Goal: Task Accomplishment & Management: Manage account settings

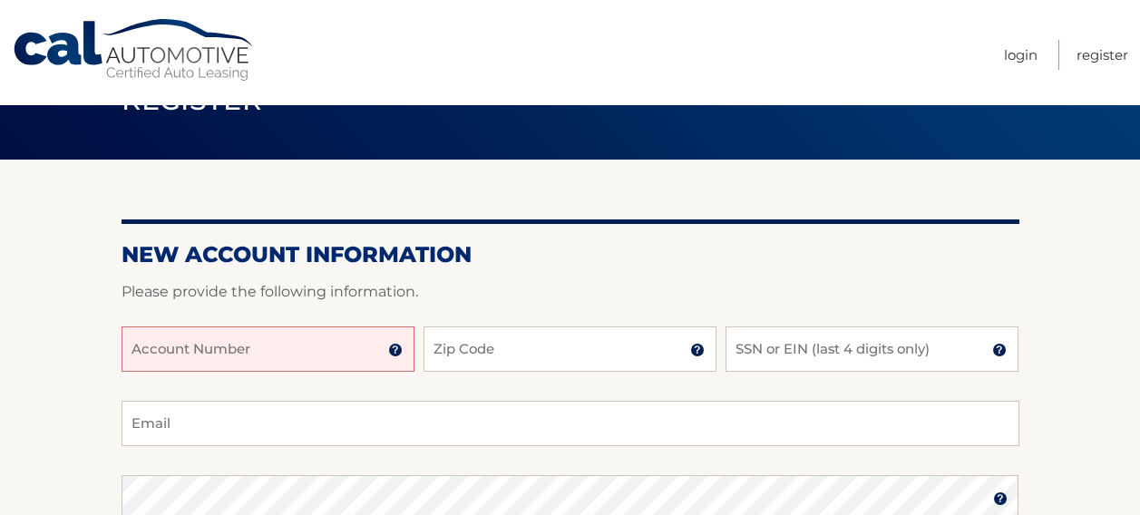
scroll to position [91, 0]
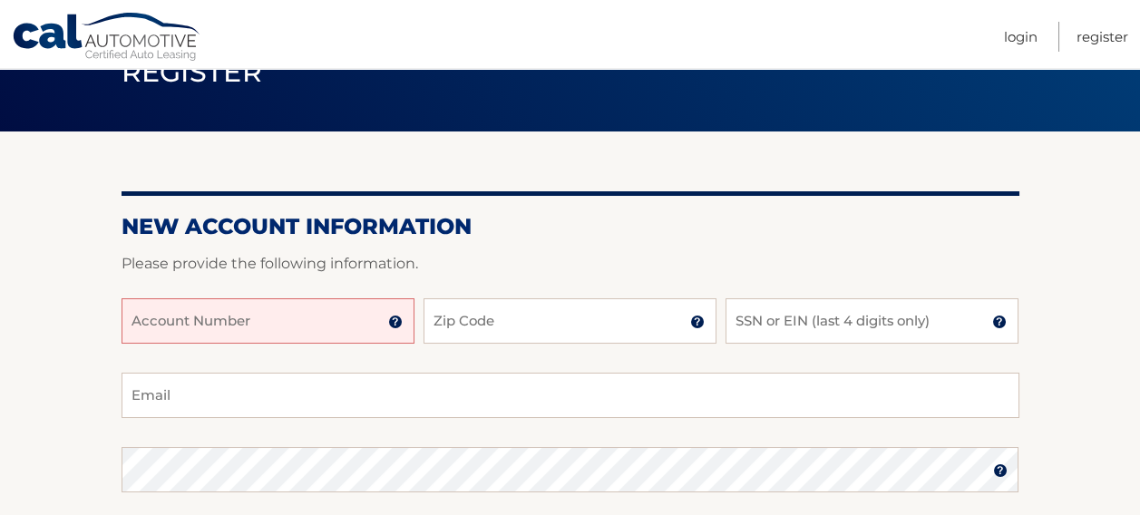
click at [351, 322] on input "Account Number" at bounding box center [267, 320] width 293 height 45
click at [311, 321] on input "Account Number" at bounding box center [267, 320] width 293 height 45
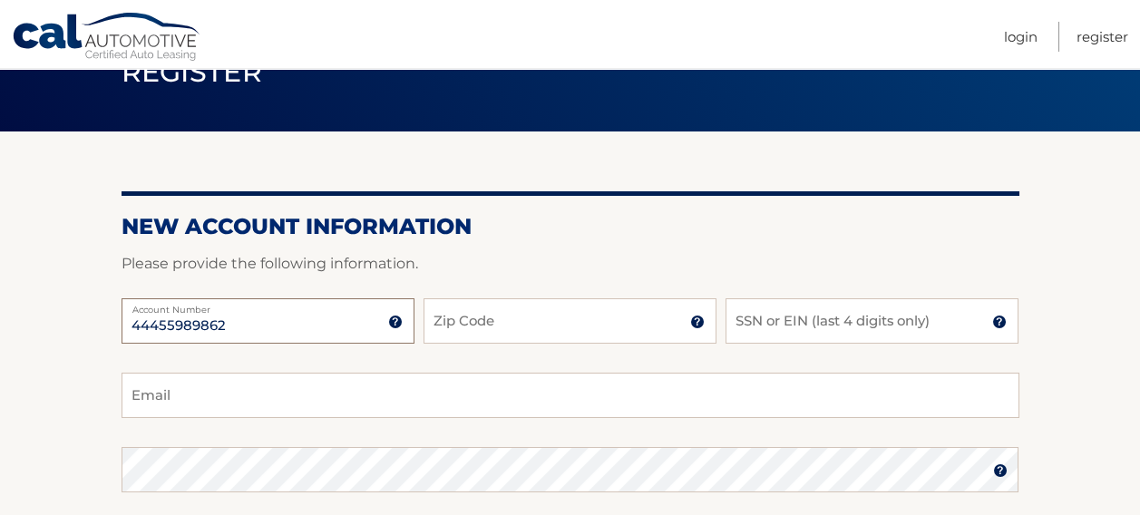
type input "44455989862"
click at [478, 327] on input "Zip Code" at bounding box center [569, 320] width 293 height 45
type input "19030"
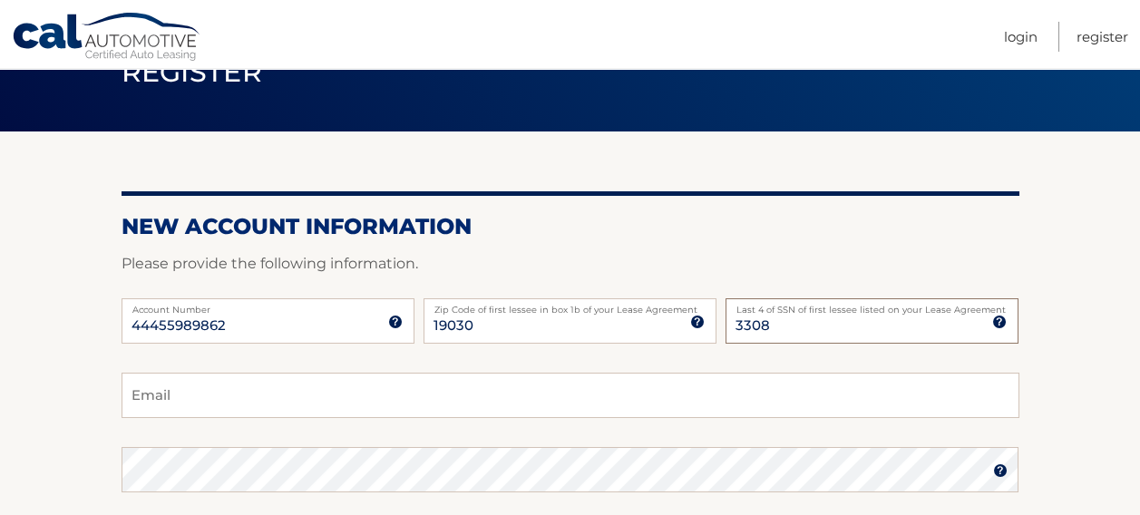
type input "3308"
click at [686, 386] on input "Email" at bounding box center [570, 395] width 898 height 45
type input "matthewlomberg@gmail.com"
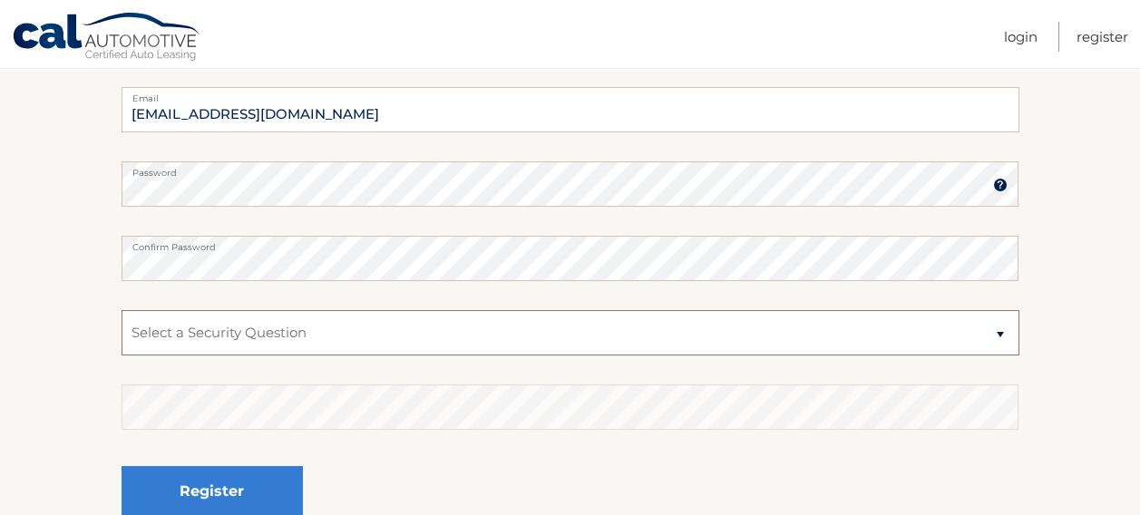
click at [315, 337] on select "Select a Security Question What was the name of your elementary school? What is…" at bounding box center [570, 332] width 898 height 45
select select "2"
click at [121, 310] on select "Select a Security Question What was the name of your elementary school? What is…" at bounding box center [570, 332] width 898 height 45
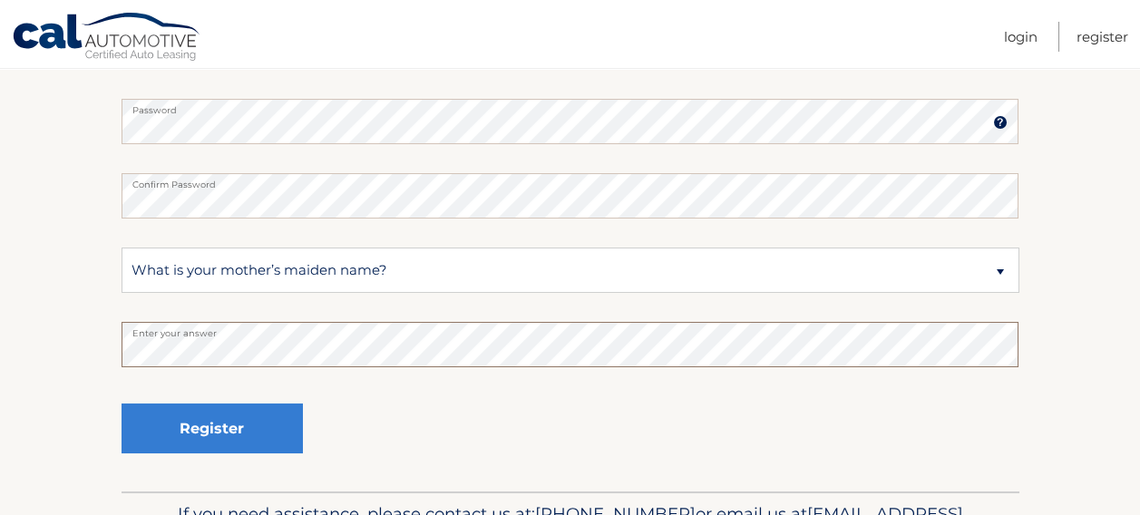
scroll to position [467, 0]
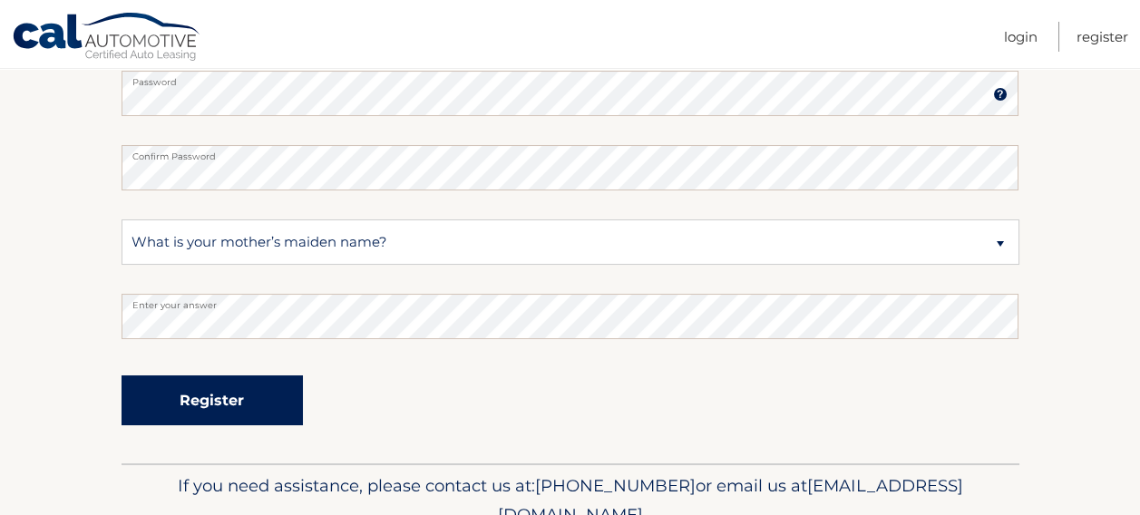
click at [234, 389] on button "Register" at bounding box center [211, 400] width 181 height 50
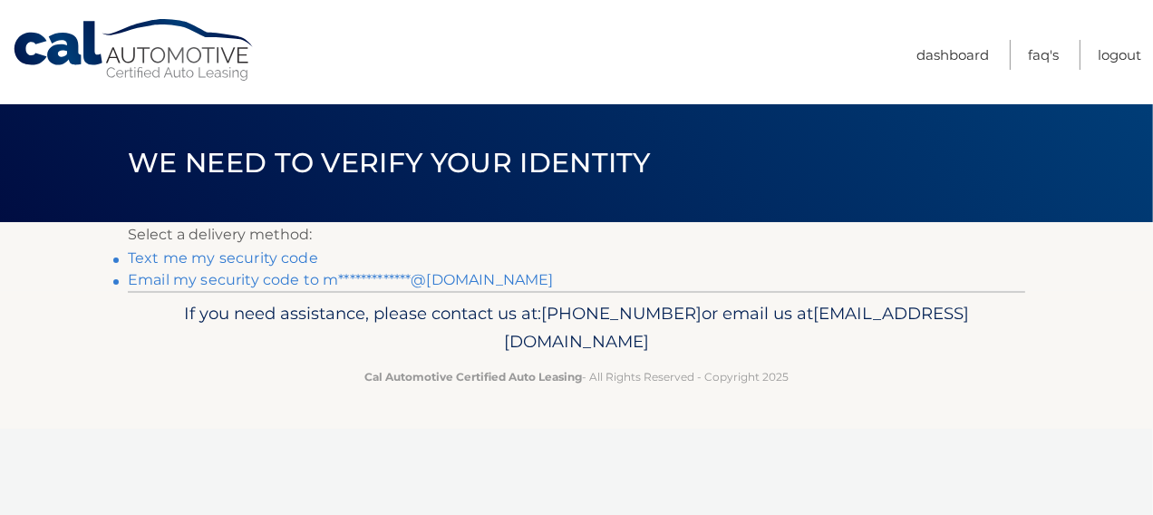
click at [276, 283] on link "**********" at bounding box center [341, 279] width 426 height 17
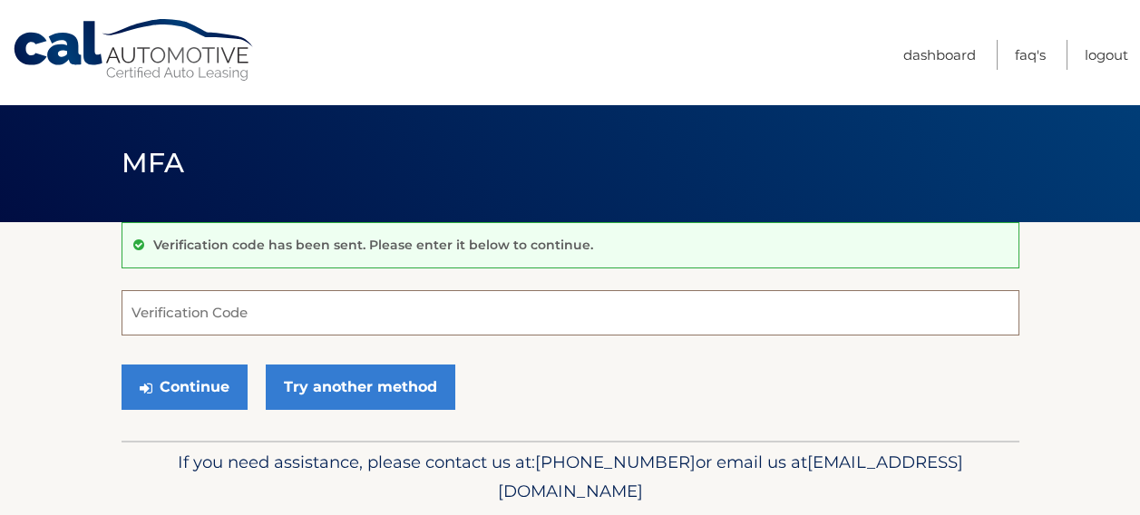
click at [323, 313] on input "Verification Code" at bounding box center [570, 312] width 898 height 45
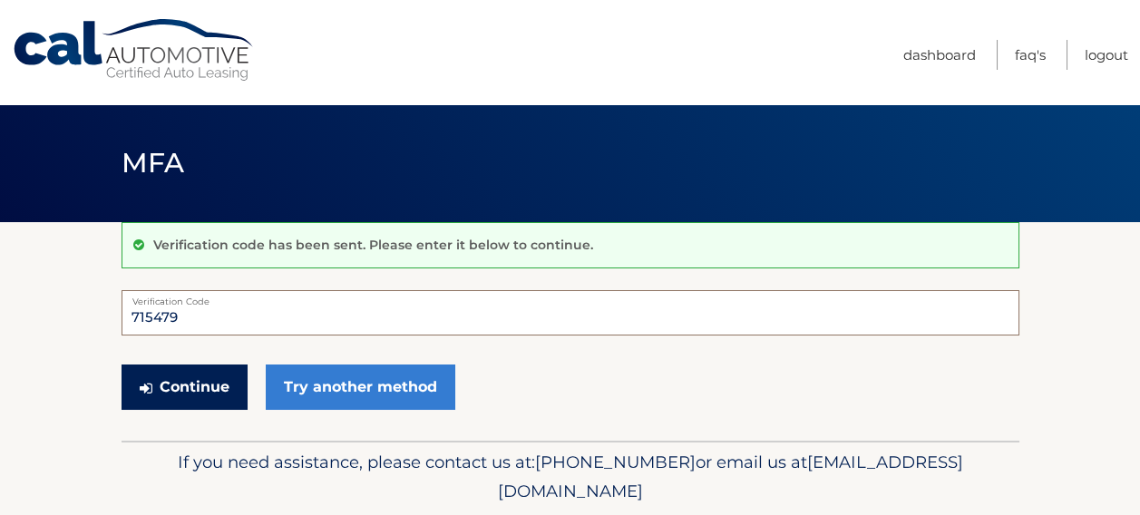
type input "715479"
click at [220, 366] on button "Continue" at bounding box center [184, 386] width 126 height 45
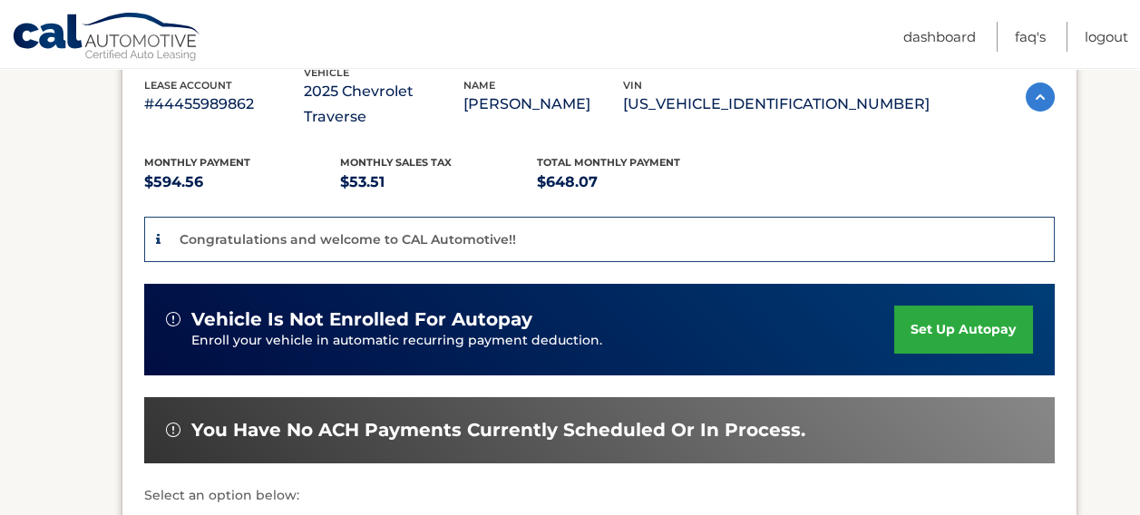
scroll to position [363, 0]
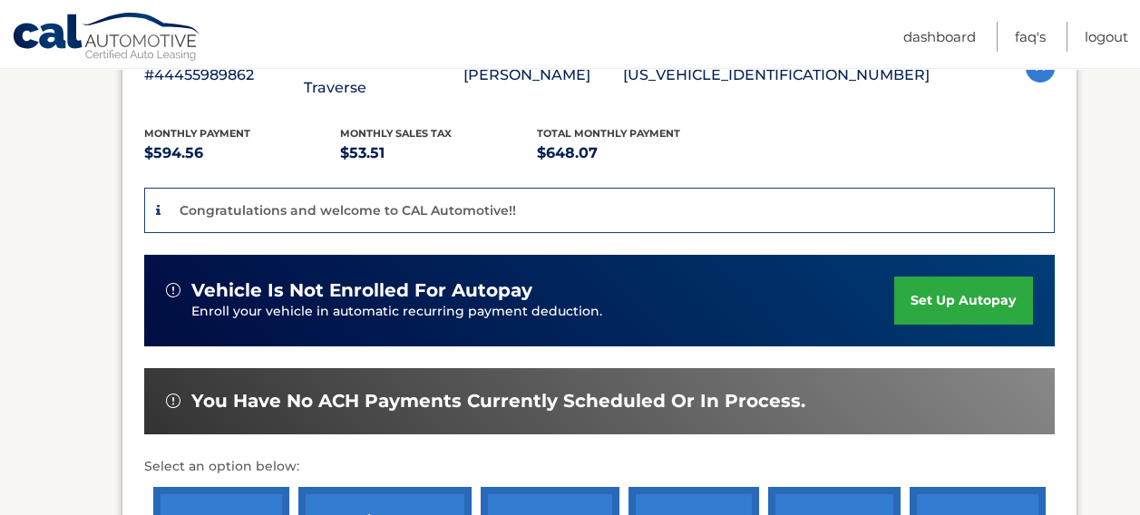
click at [946, 277] on link "set up autopay" at bounding box center [963, 301] width 138 height 48
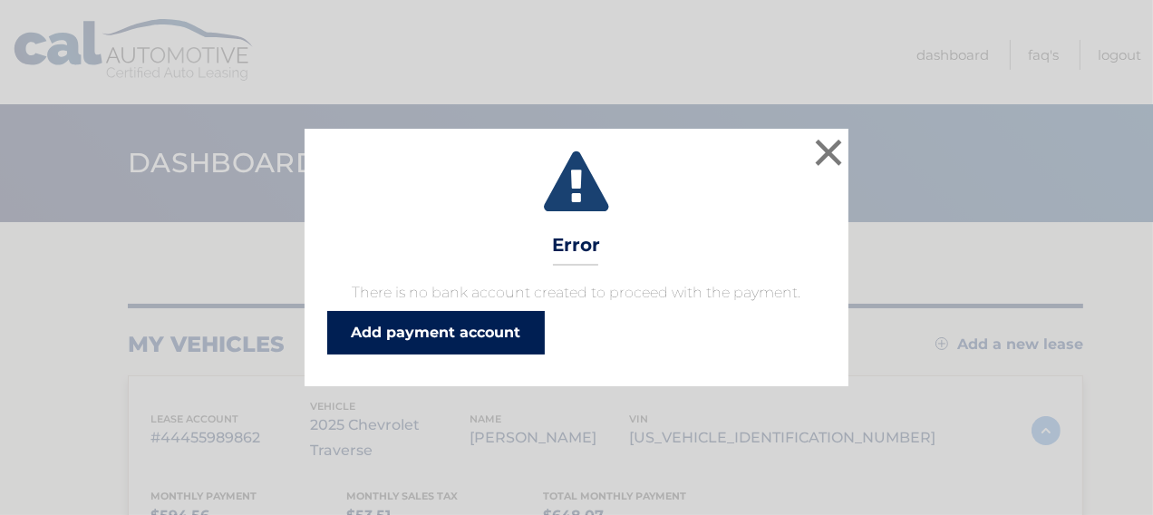
click at [460, 329] on link "Add payment account" at bounding box center [436, 333] width 218 height 44
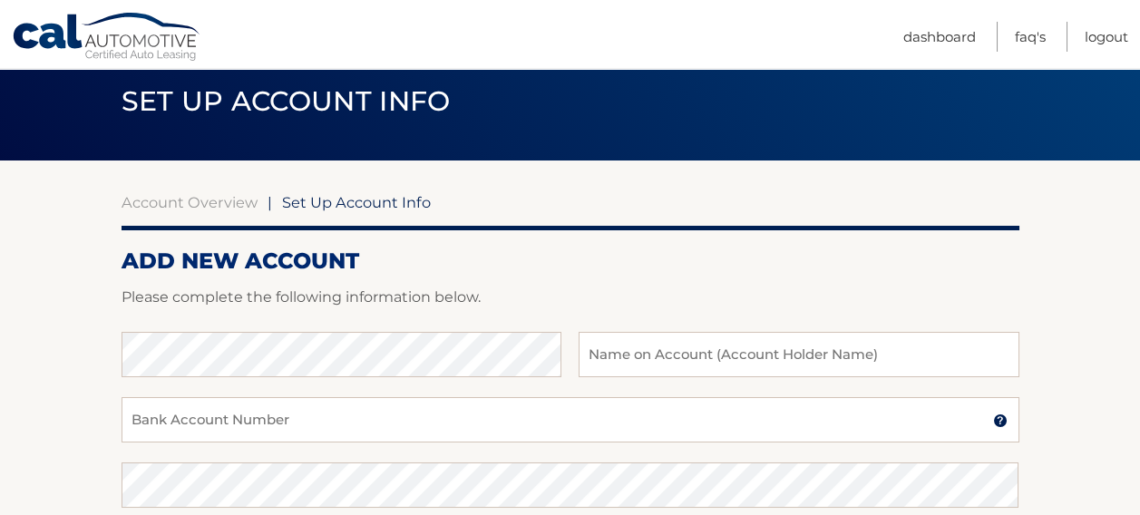
scroll to position [91, 0]
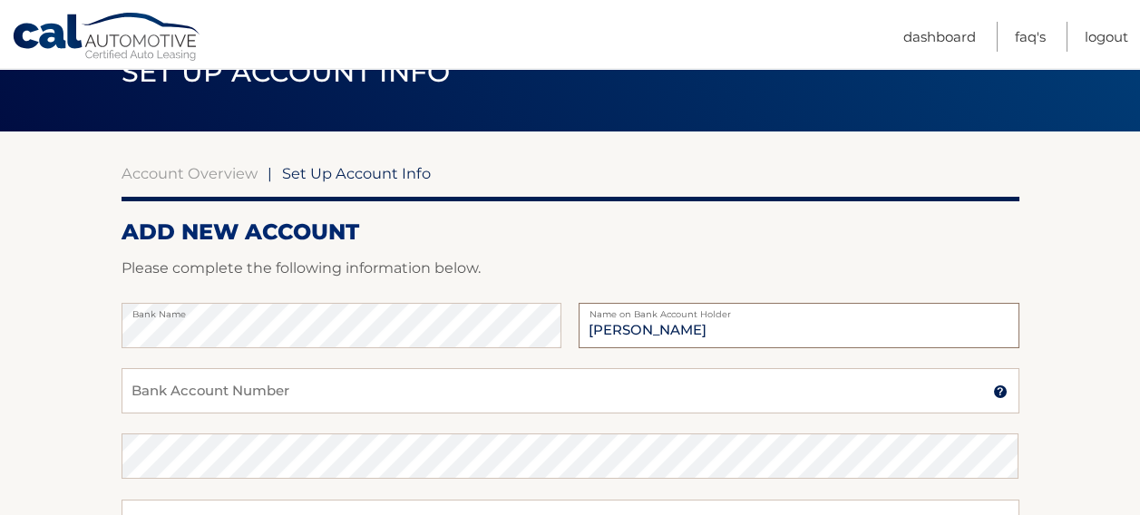
type input "[PERSON_NAME]"
click at [217, 378] on input "Bank Account Number" at bounding box center [570, 390] width 898 height 45
type input "4344357482"
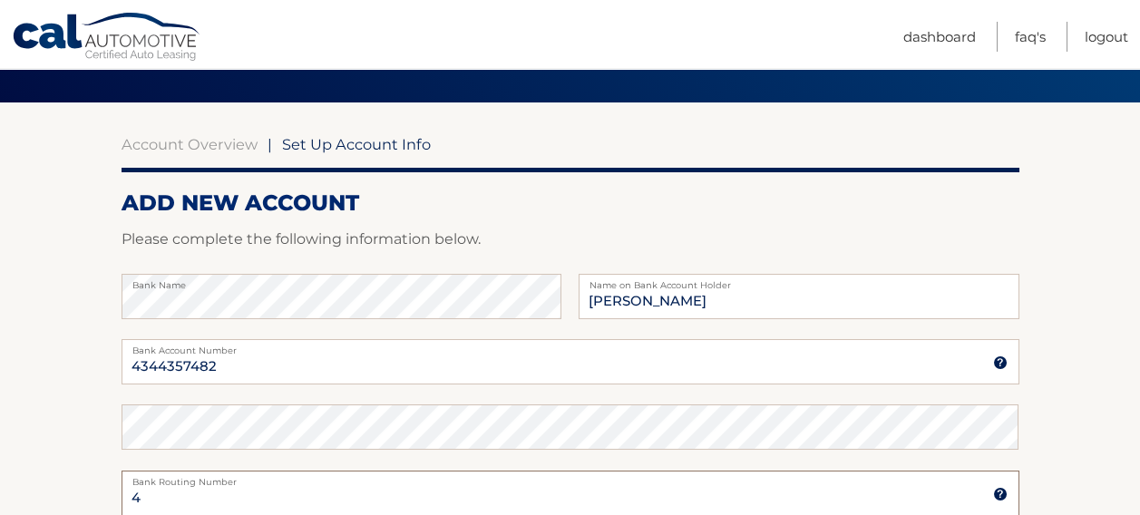
type input "4"
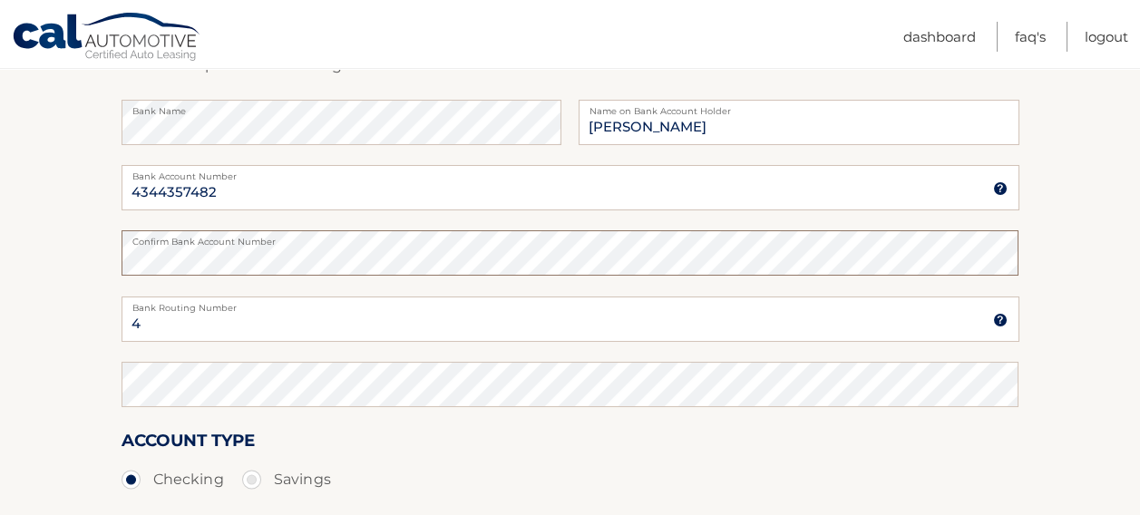
scroll to position [301, 0]
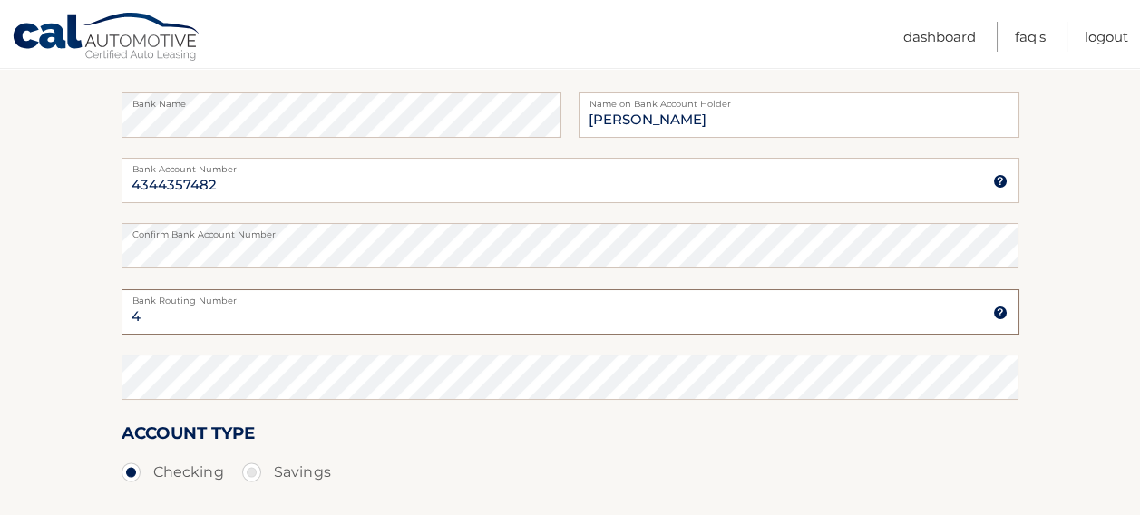
click at [154, 320] on input "4" at bounding box center [570, 311] width 898 height 45
type input "036001808"
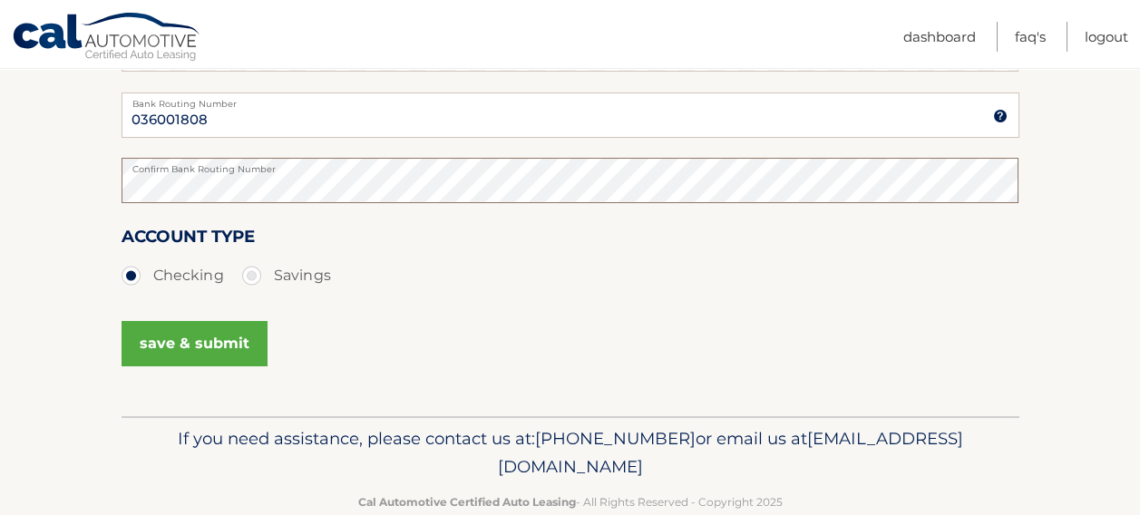
scroll to position [536, 0]
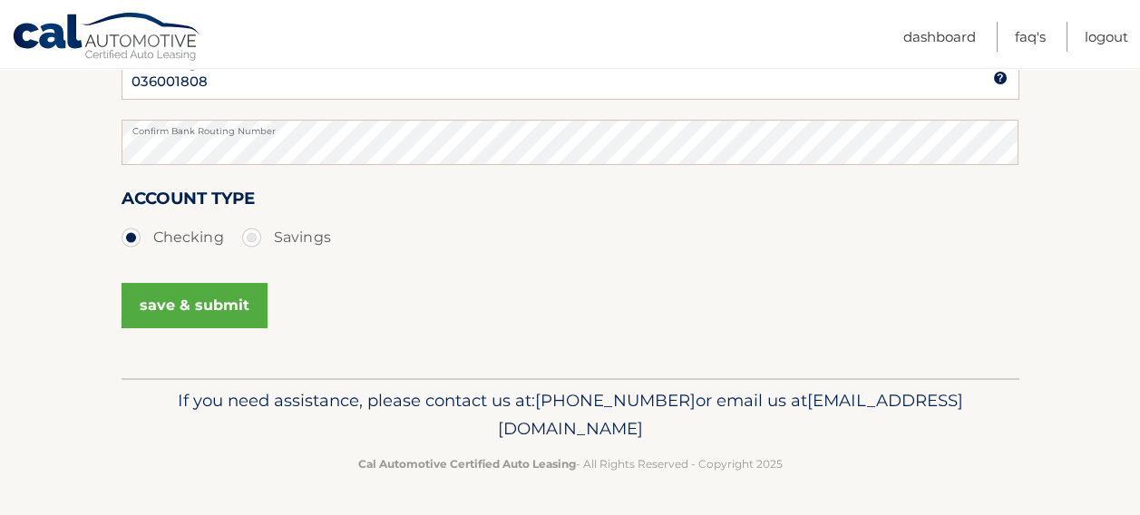
click at [214, 314] on button "save & submit" at bounding box center [194, 305] width 146 height 45
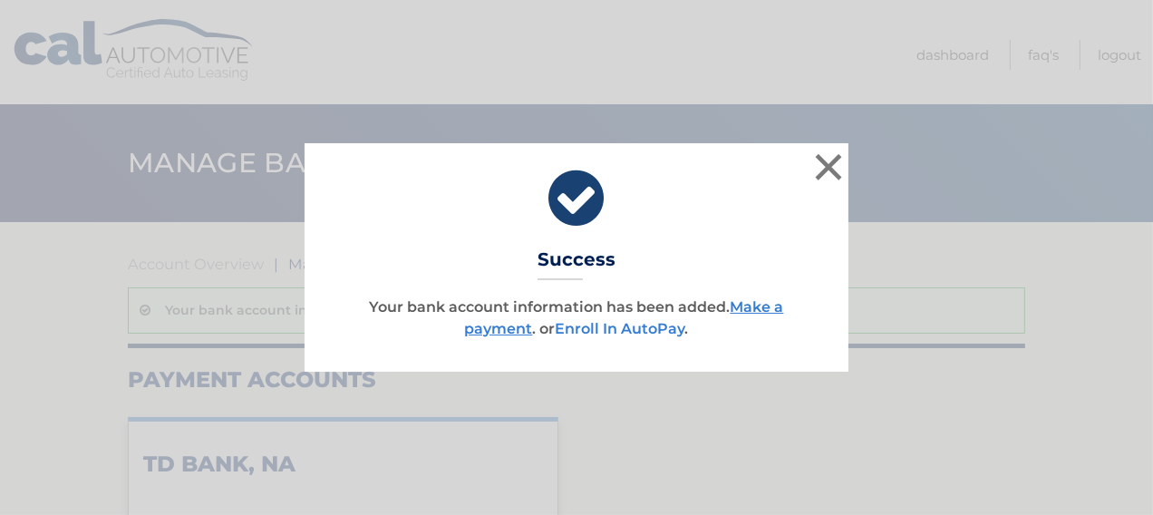
click at [656, 326] on link "Enroll In AutoPay" at bounding box center [621, 328] width 130 height 17
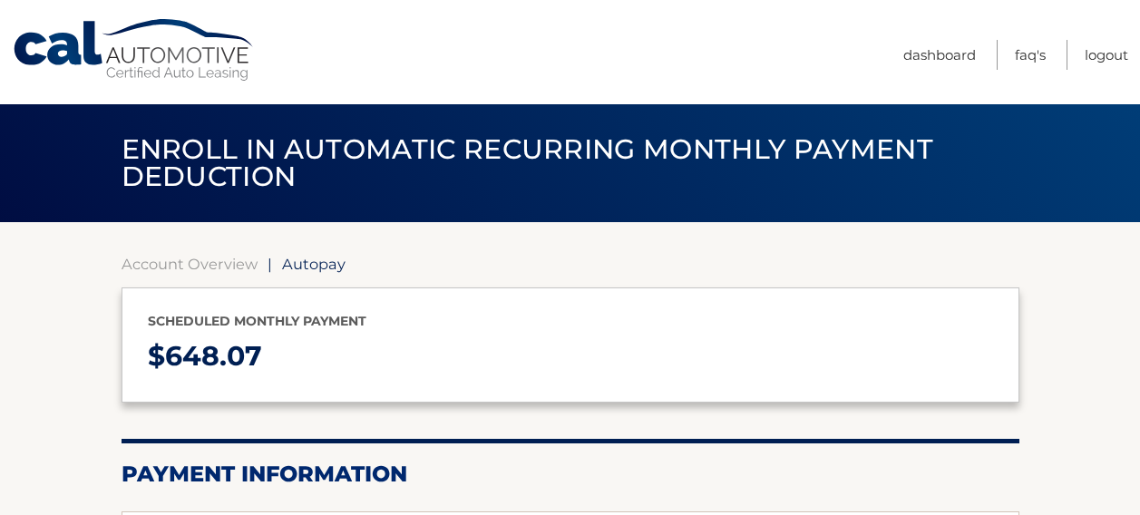
select select "ODc4ZmJkOTYtMGY0NC00MGM4LWE5MTItYTAwYmUwNTZlMTJk"
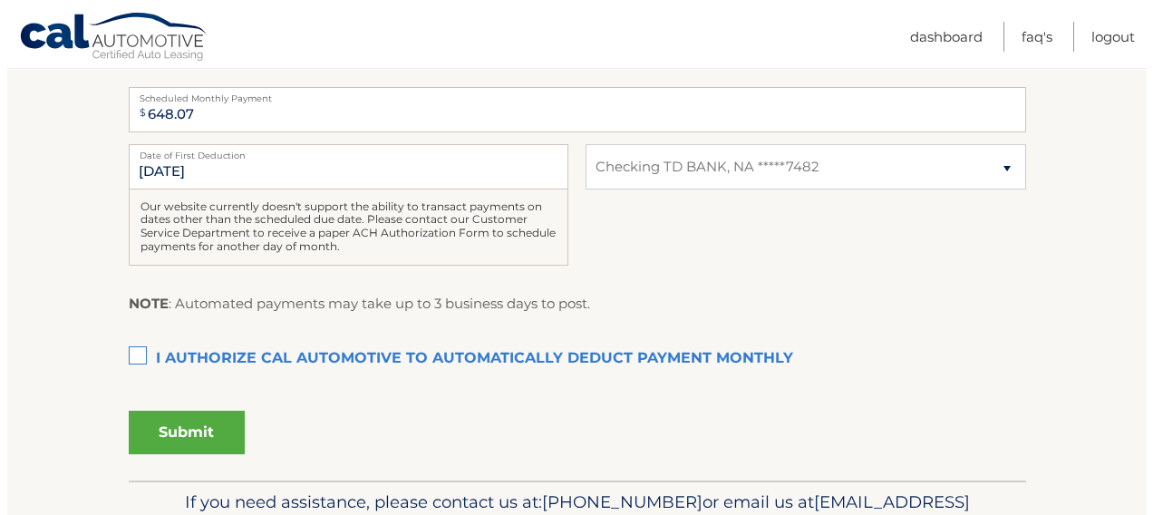
scroll to position [453, 0]
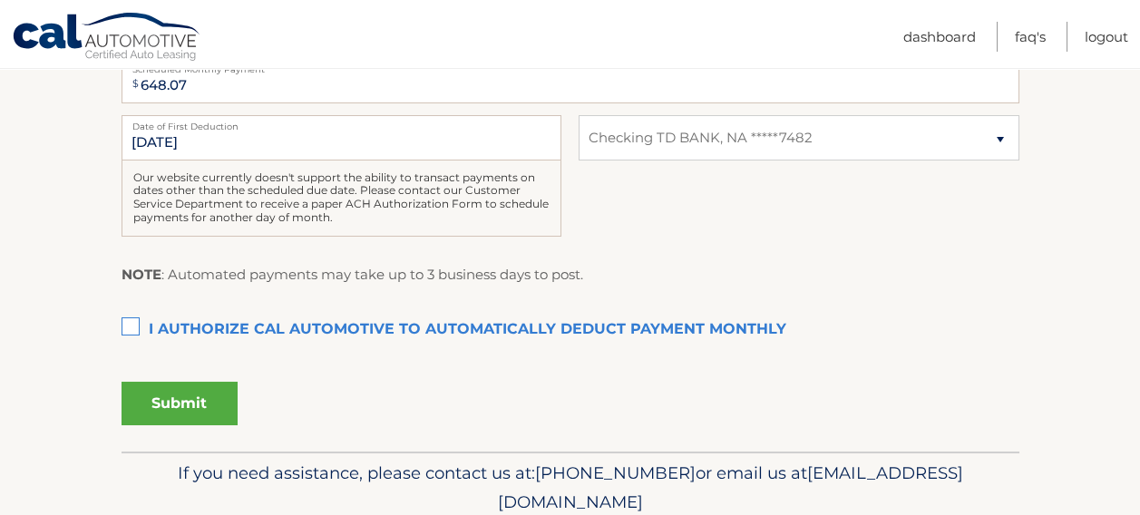
click at [130, 319] on label "I authorize cal automotive to automatically deduct payment monthly This checkbo…" at bounding box center [570, 330] width 898 height 36
click at [0, 0] on input "I authorize cal automotive to automatically deduct payment monthly This checkbo…" at bounding box center [0, 0] width 0 height 0
click at [213, 128] on label "Date of First Deduction" at bounding box center [341, 122] width 440 height 15
click at [213, 128] on input "9/6/2025" at bounding box center [341, 137] width 440 height 45
click at [190, 139] on input "9/6/2025" at bounding box center [341, 137] width 440 height 45
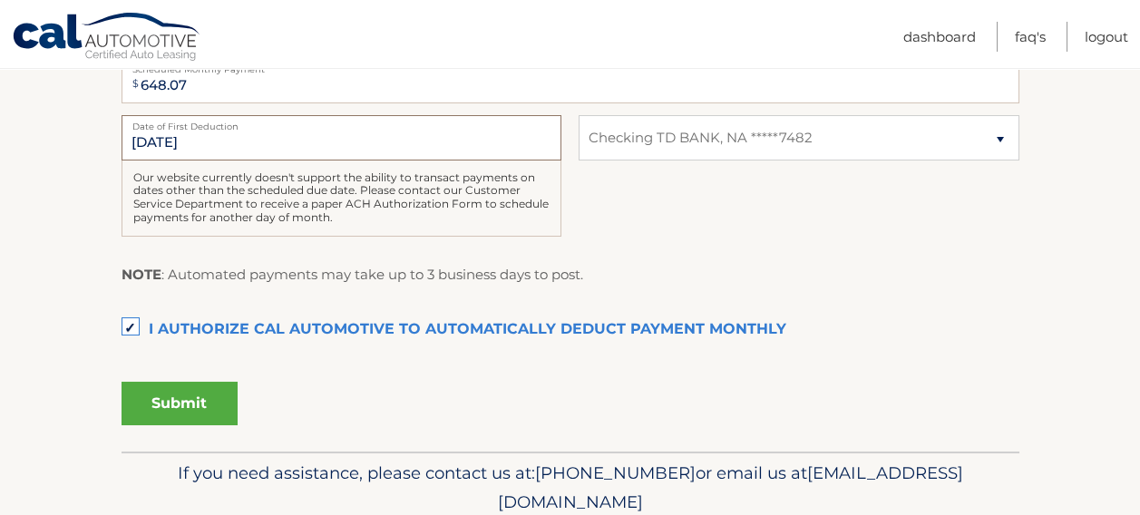
click at [154, 143] on input "9/6/2025" at bounding box center [341, 137] width 440 height 45
click at [128, 140] on input "9/6/2025" at bounding box center [341, 137] width 440 height 45
click at [165, 139] on input "9/6/2025" at bounding box center [341, 137] width 440 height 45
click at [225, 402] on button "Submit" at bounding box center [179, 404] width 116 height 44
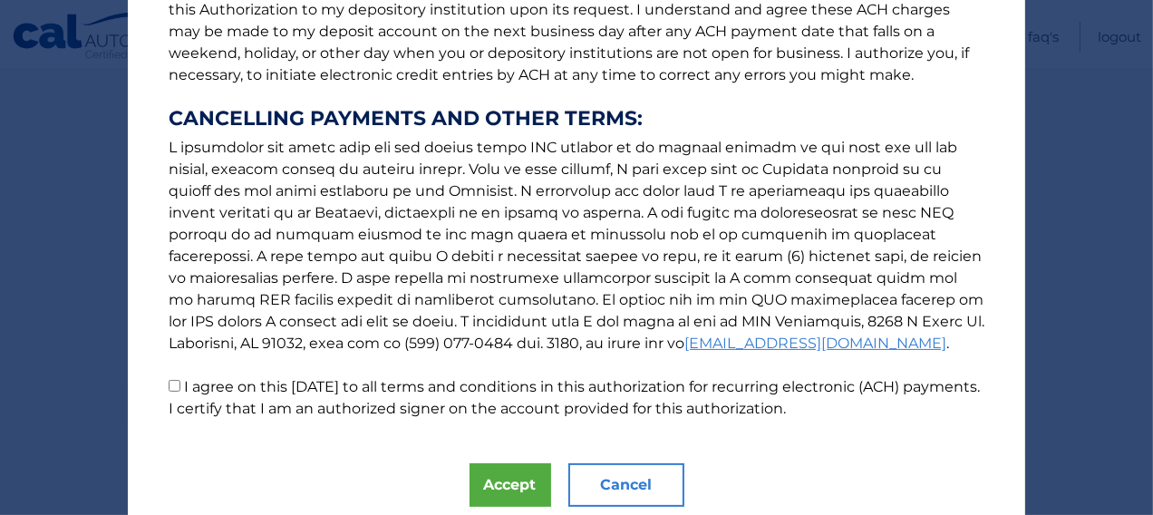
scroll to position [341, 0]
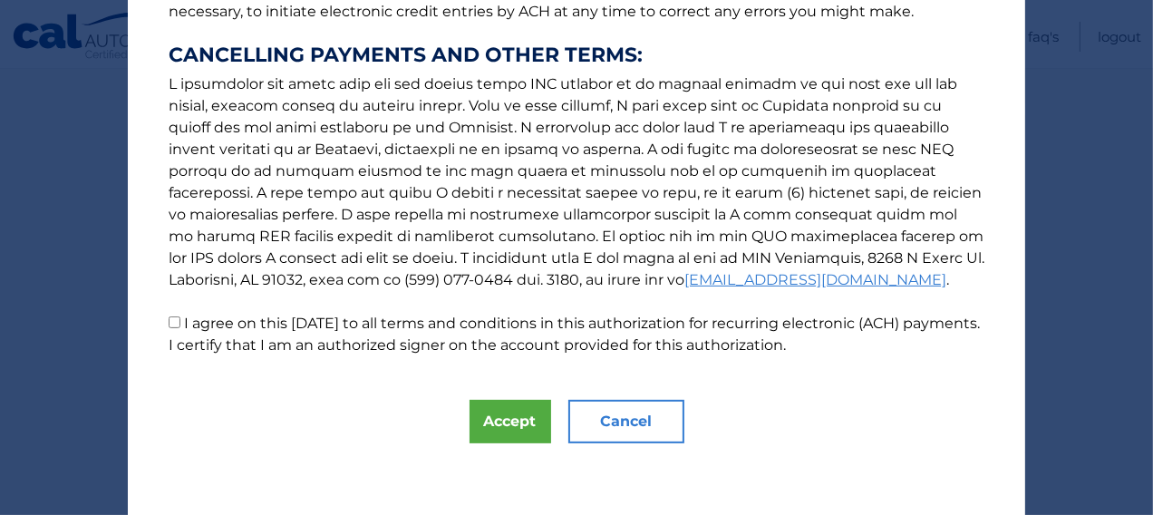
click at [169, 325] on input "I agree on this 09/02/2025 to all terms and conditions in this authorization fo…" at bounding box center [175, 322] width 12 height 12
checkbox input "true"
click at [501, 430] on button "Accept" at bounding box center [511, 422] width 82 height 44
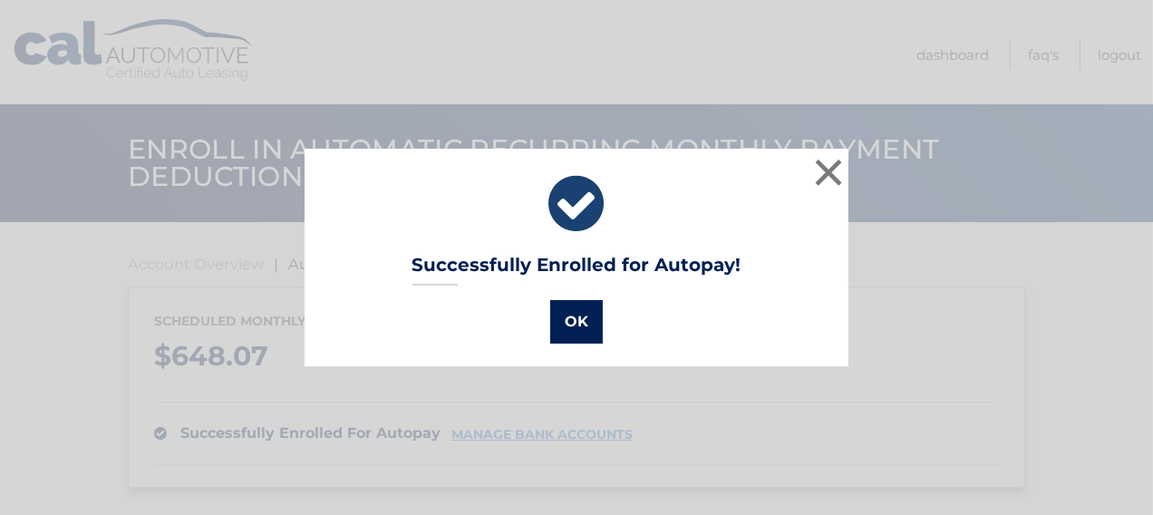
click at [559, 322] on button "OK" at bounding box center [576, 322] width 53 height 44
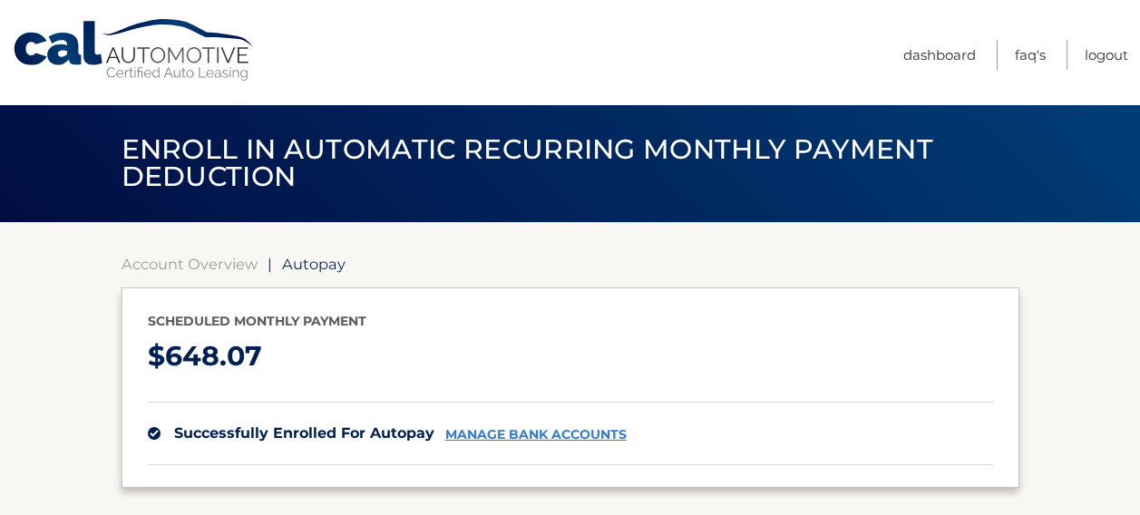
scroll to position [181, 0]
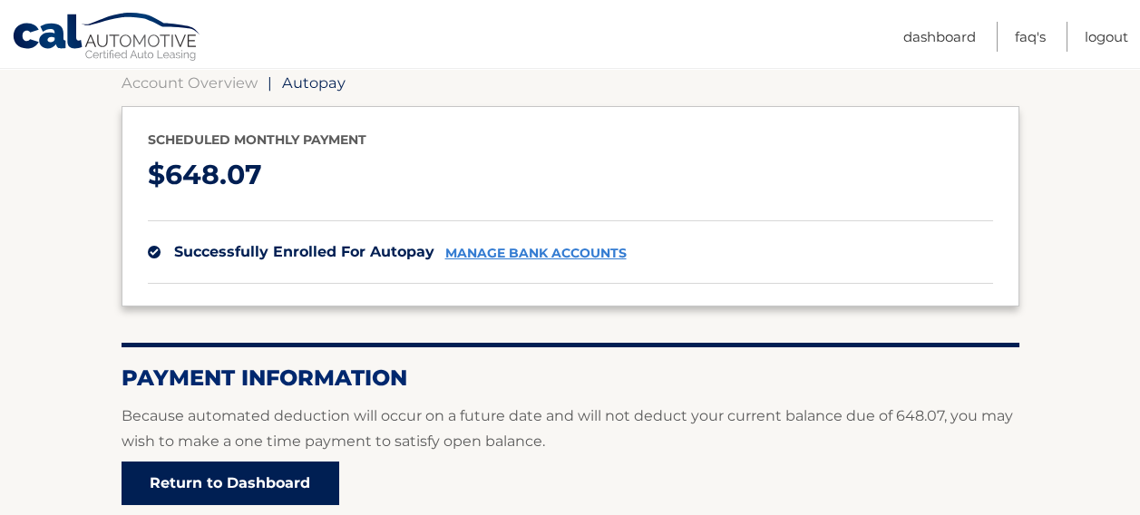
click at [316, 480] on link "Return to Dashboard" at bounding box center [230, 484] width 218 height 44
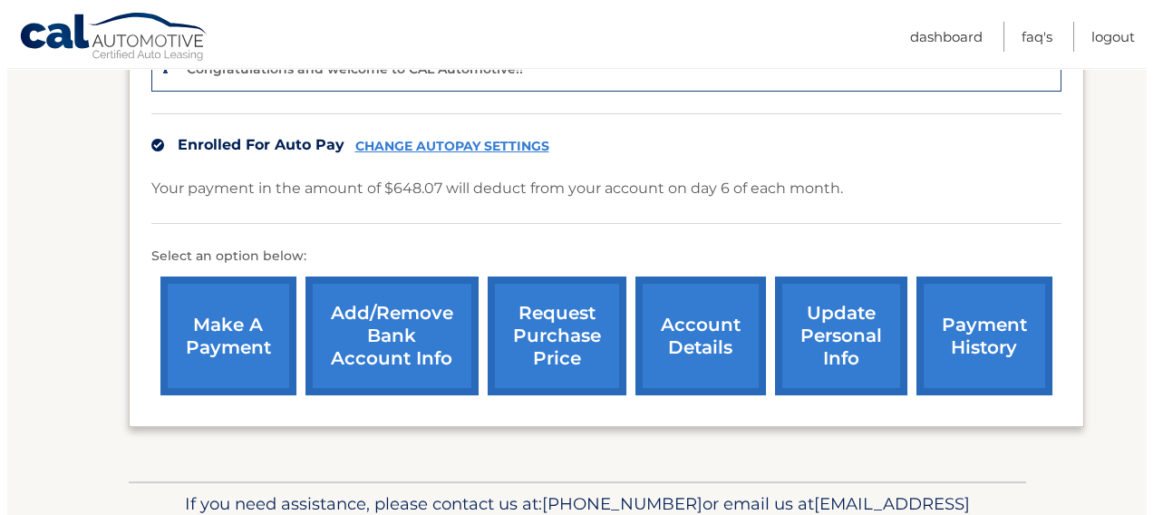
scroll to position [544, 0]
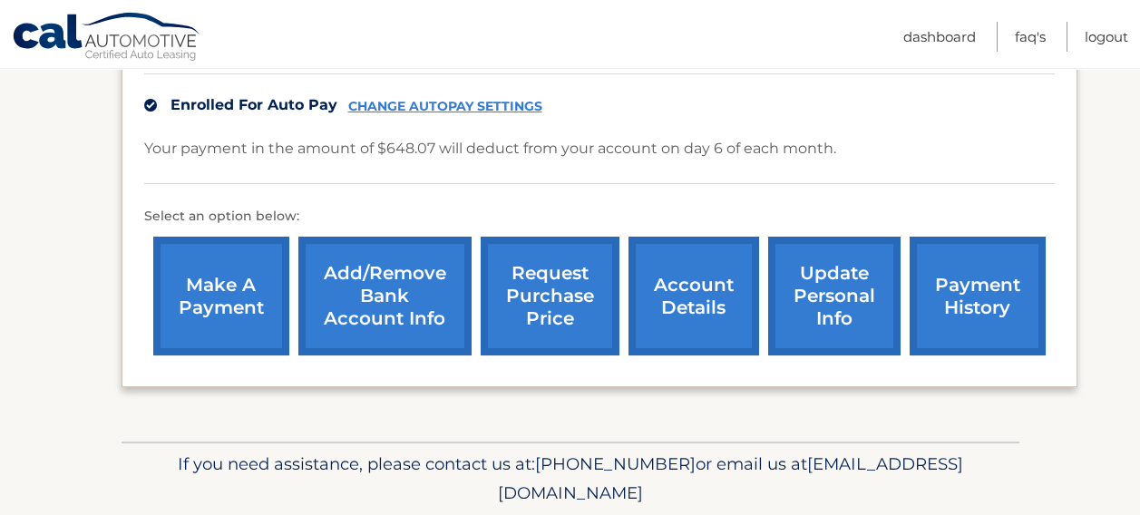
click at [539, 276] on link "request purchase price" at bounding box center [550, 296] width 139 height 119
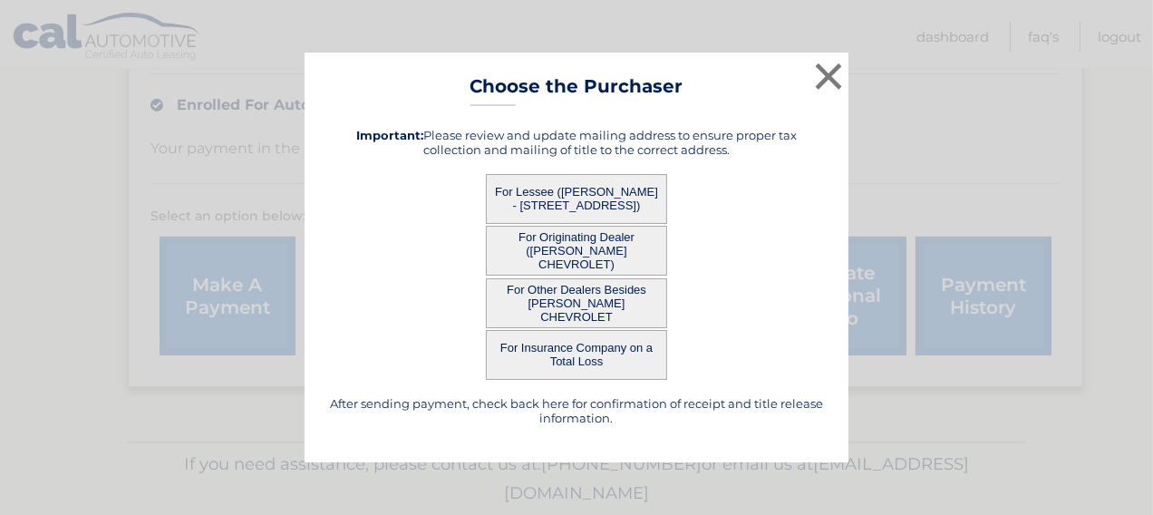
click at [534, 207] on button "For Lessee ([PERSON_NAME] - [STREET_ADDRESS])" at bounding box center [576, 199] width 181 height 50
click at [526, 201] on button "For Lessee ([PERSON_NAME] - [STREET_ADDRESS])" at bounding box center [576, 199] width 181 height 50
click at [463, 261] on div "× Choose the Purchaser After sending payment, check back here for confirmation …" at bounding box center [577, 258] width 544 height 411
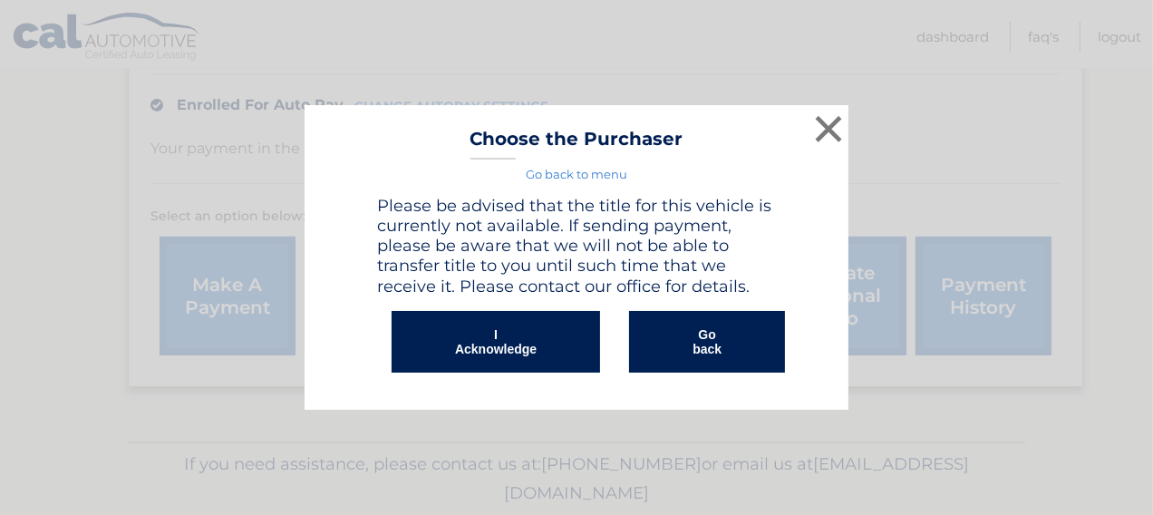
click at [569, 169] on link "Go back to menu" at bounding box center [577, 174] width 102 height 15
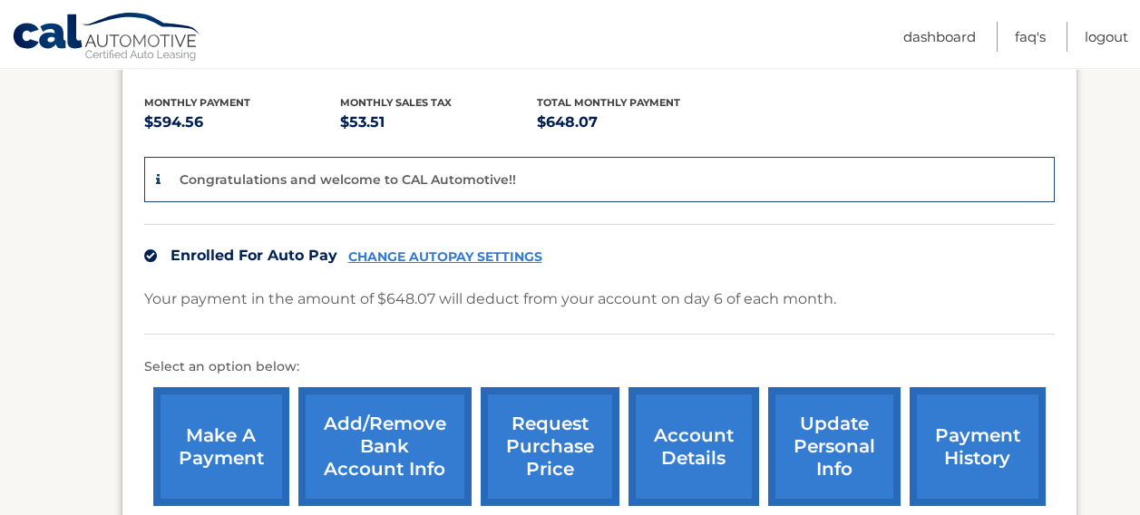
scroll to position [453, 0]
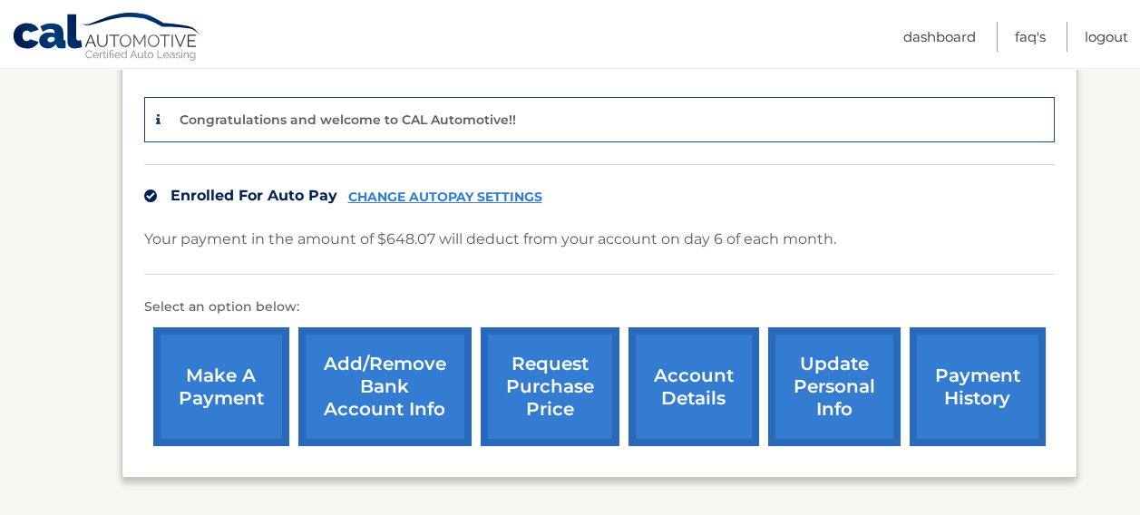
click at [702, 349] on link "account details" at bounding box center [693, 386] width 131 height 119
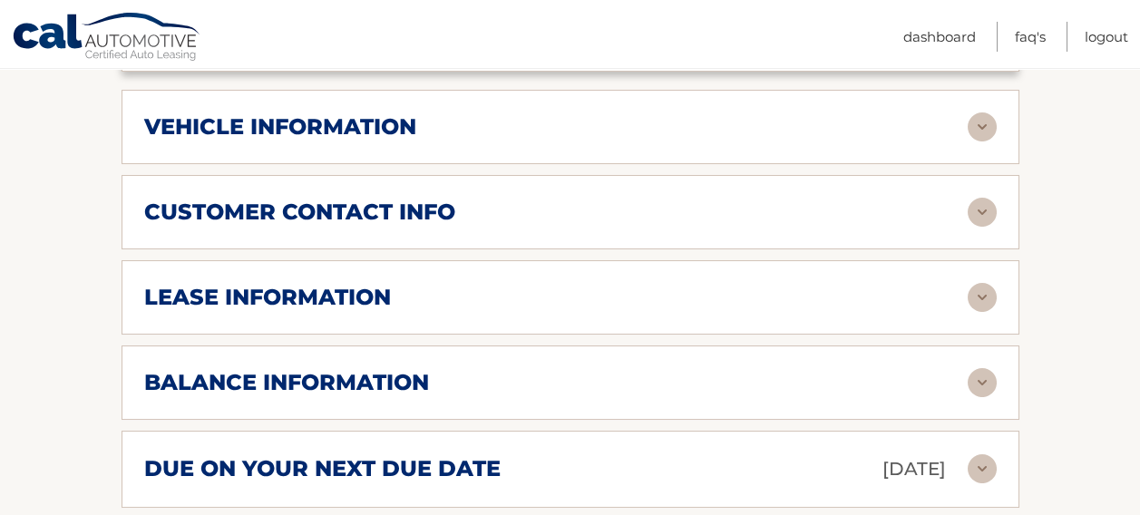
scroll to position [907, 0]
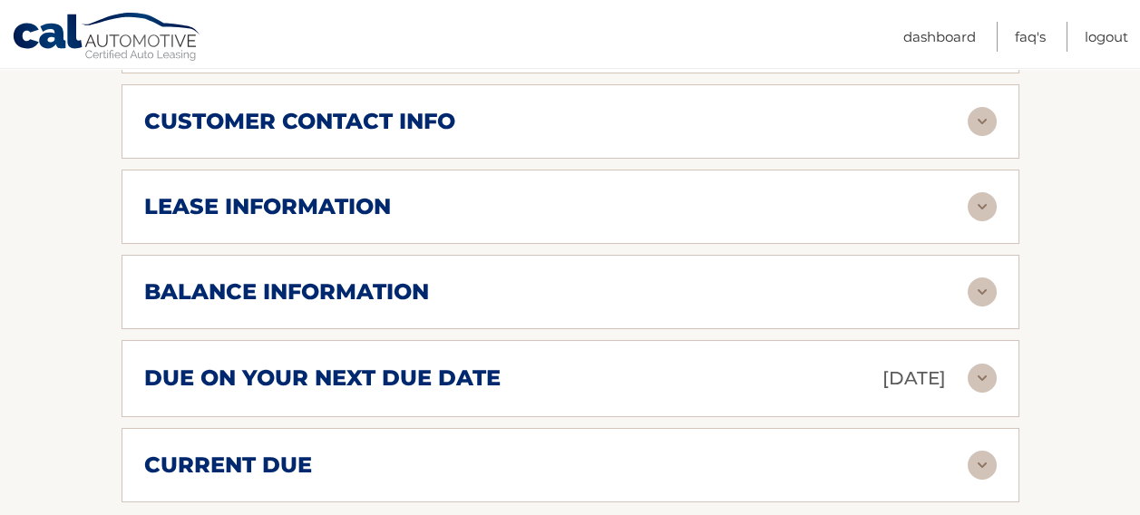
click at [988, 192] on img at bounding box center [981, 206] width 29 height 29
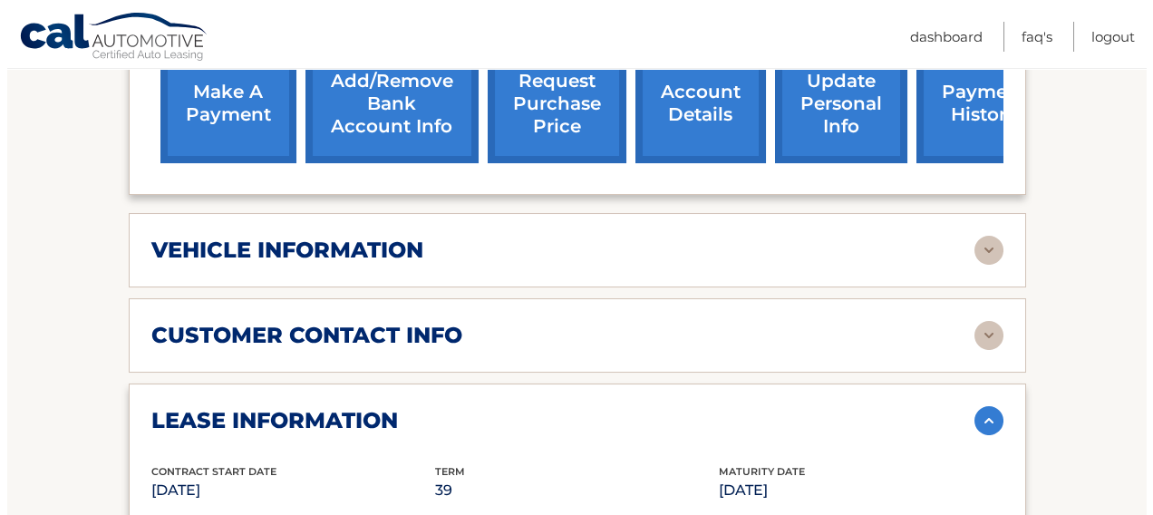
scroll to position [499, 0]
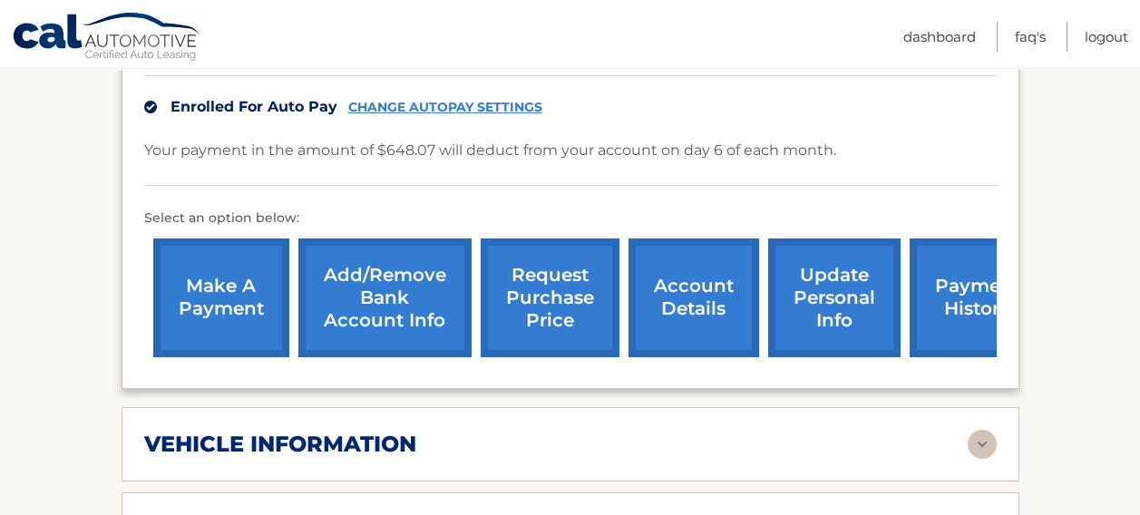
click at [552, 253] on link "request purchase price" at bounding box center [550, 297] width 139 height 119
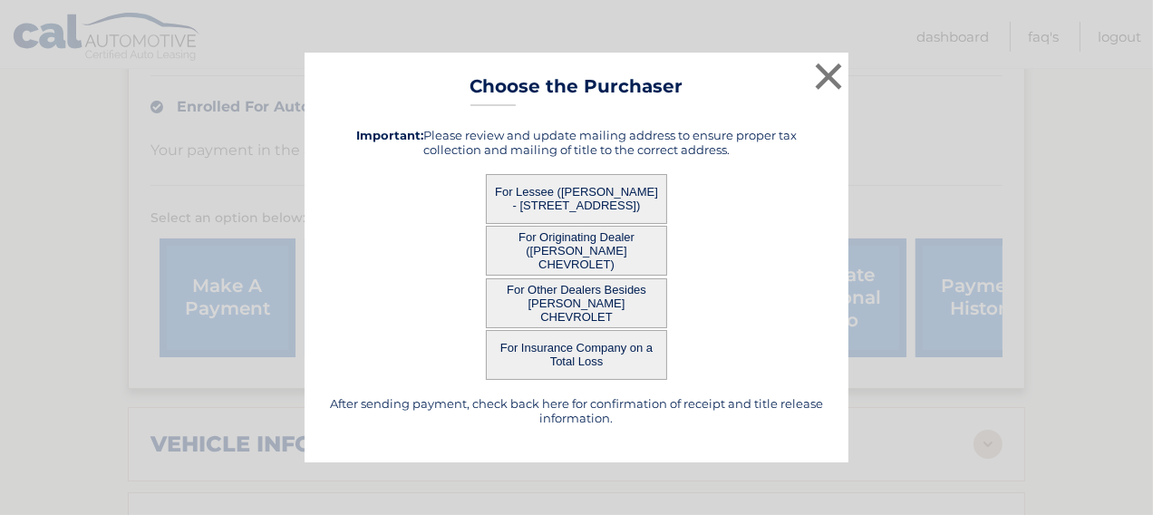
click at [548, 189] on button "For Lessee ([PERSON_NAME] - [STREET_ADDRESS])" at bounding box center [576, 199] width 181 height 50
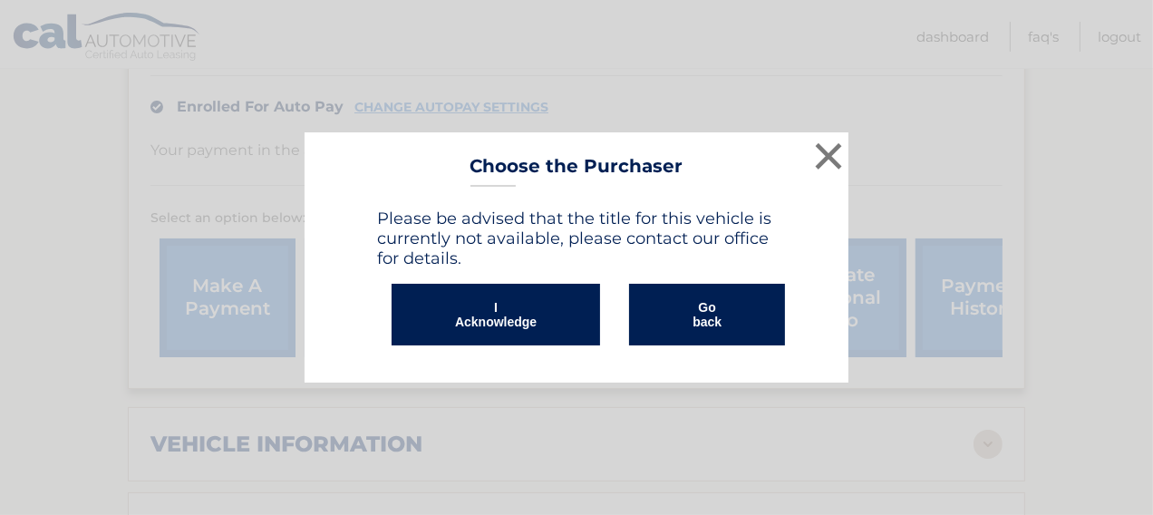
click at [542, 313] on button "I Acknowledge" at bounding box center [496, 315] width 209 height 62
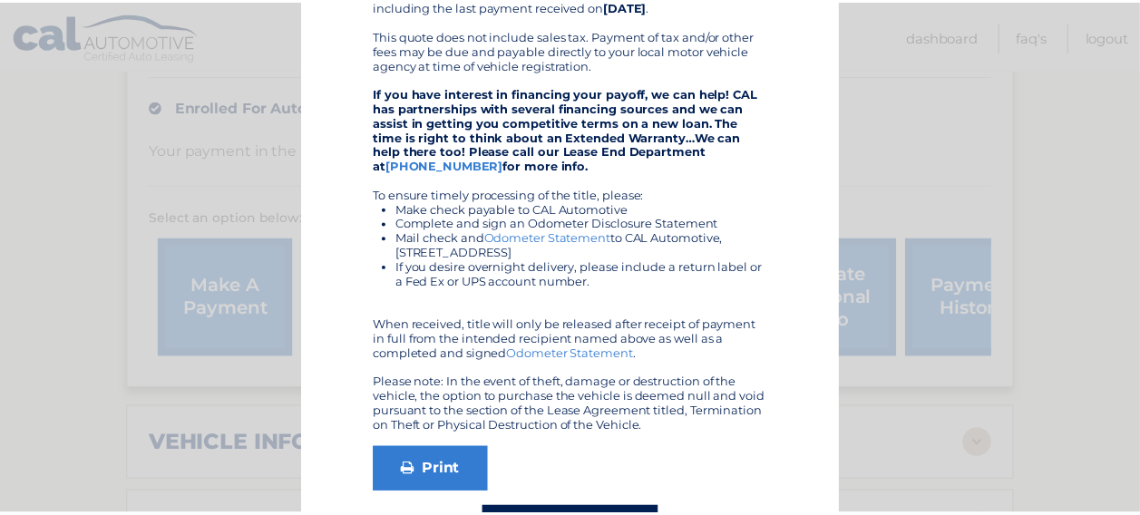
scroll to position [0, 0]
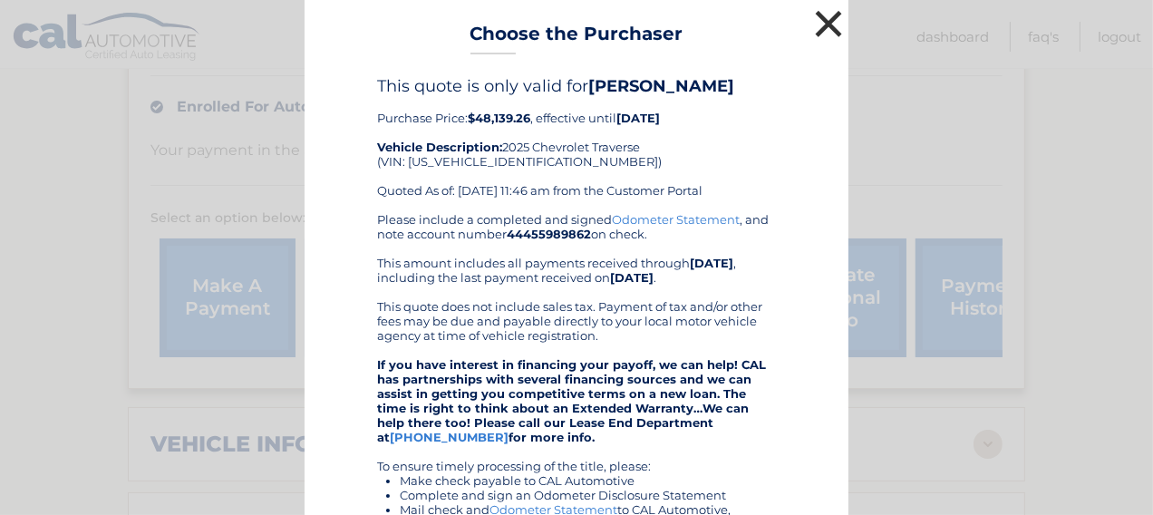
click at [818, 26] on button "×" at bounding box center [829, 23] width 36 height 36
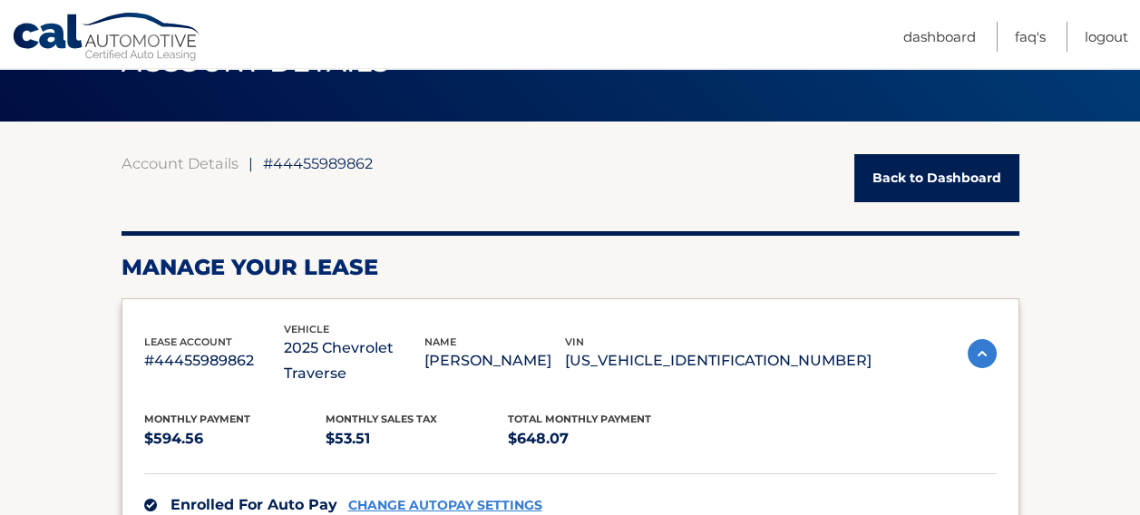
scroll to position [45, 0]
